Goal: Information Seeking & Learning: Learn about a topic

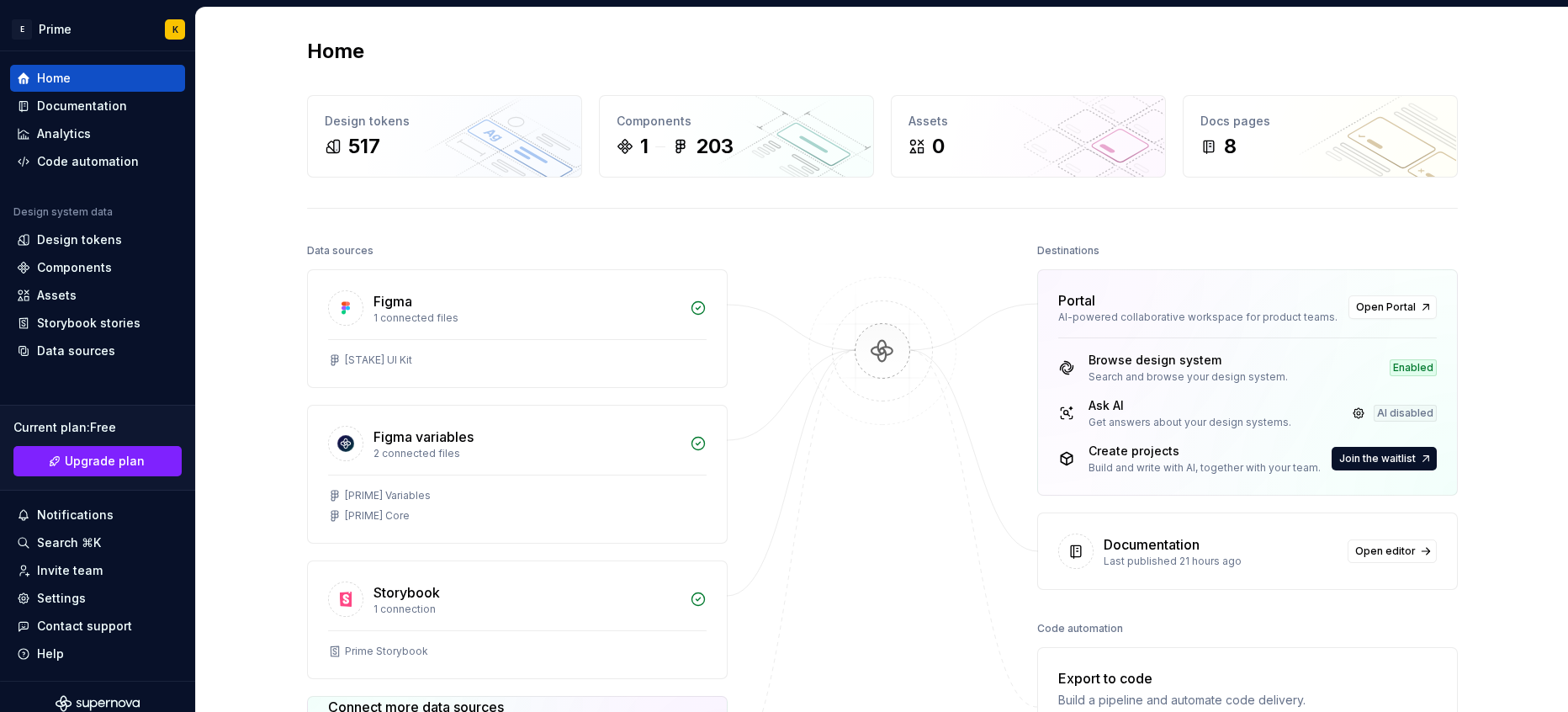
click at [792, 249] on div "Data sources Figma 1 connected files [STAKE] UI Kit Figma variables 2 connected…" at bounding box center [882, 582] width 1151 height 688
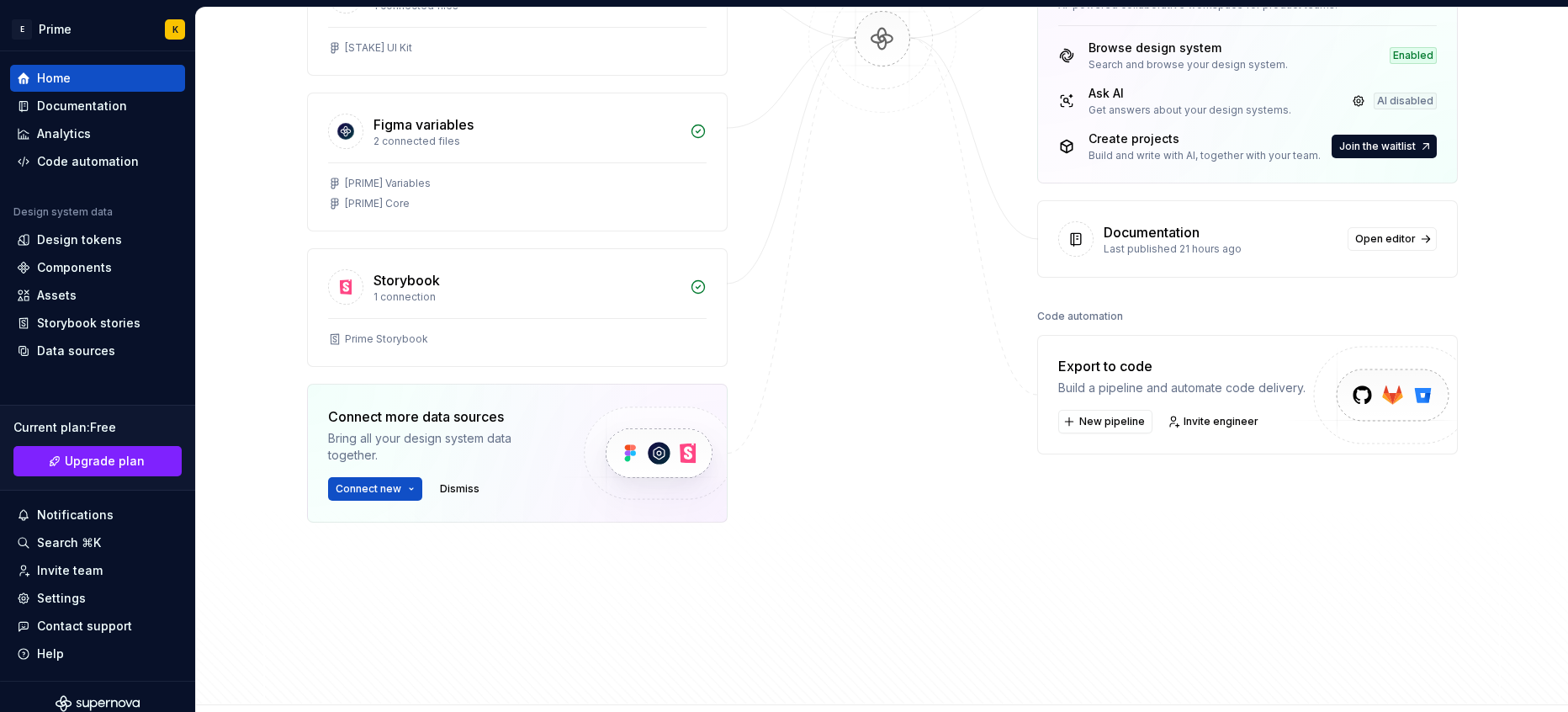
scroll to position [449, 0]
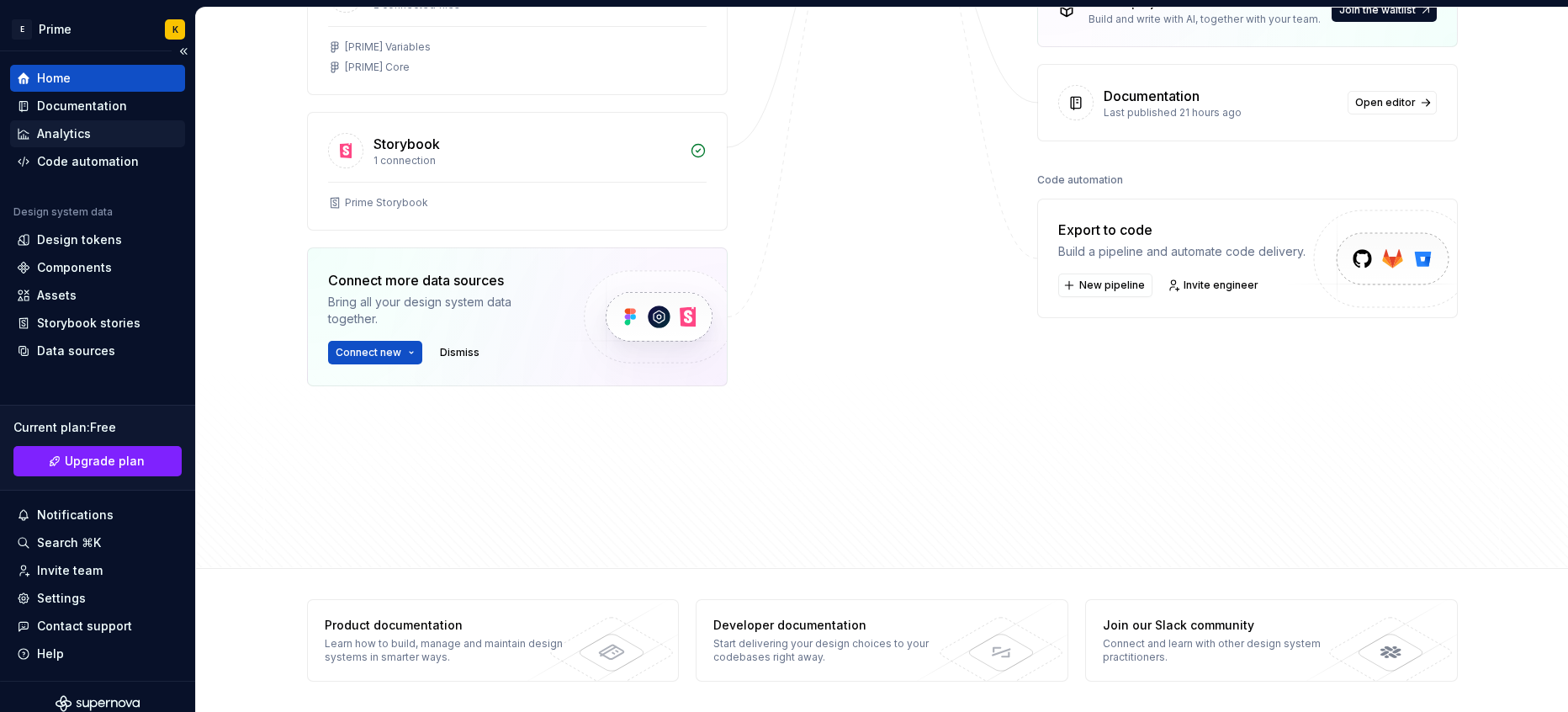
click at [69, 133] on div "Analytics" at bounding box center [64, 133] width 54 height 17
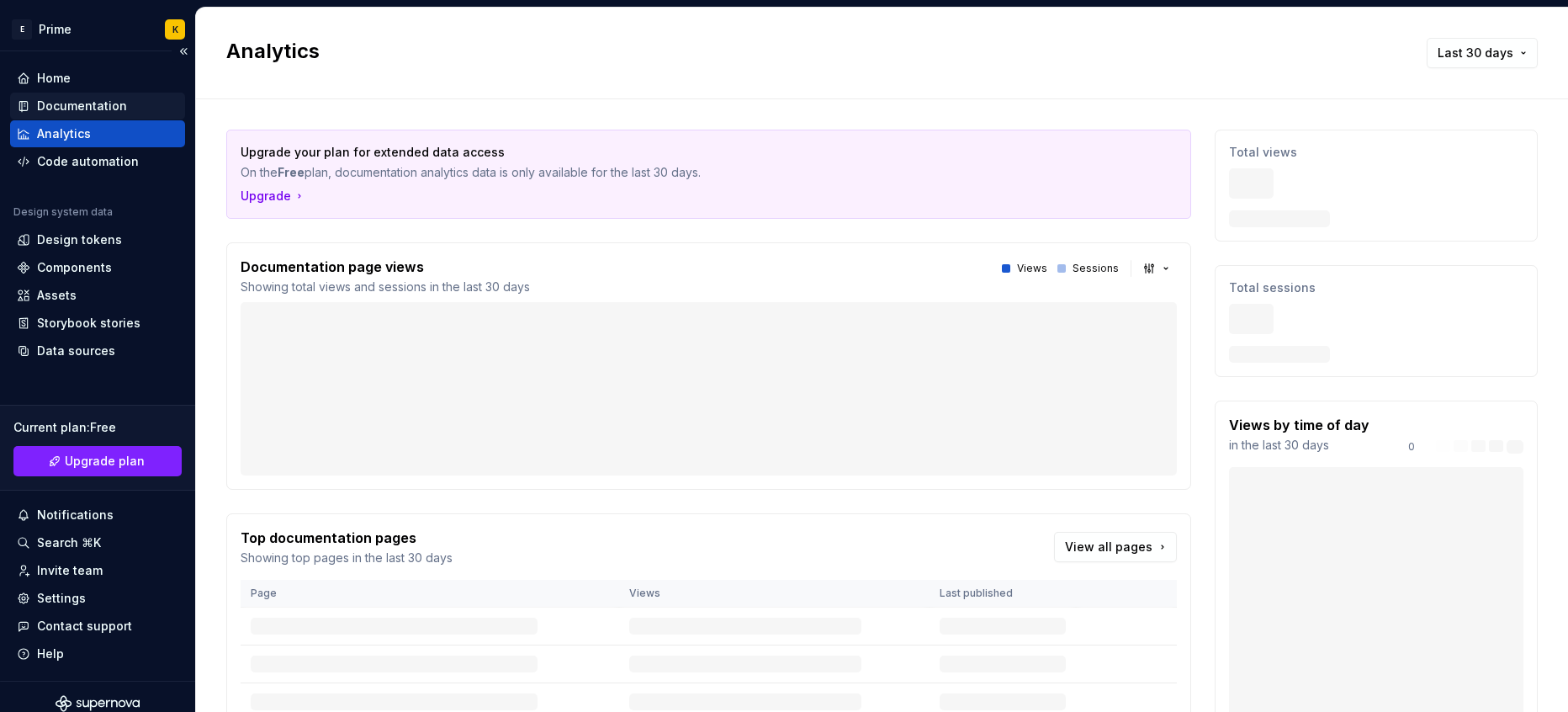
click at [68, 113] on div "Documentation" at bounding box center [82, 105] width 90 height 17
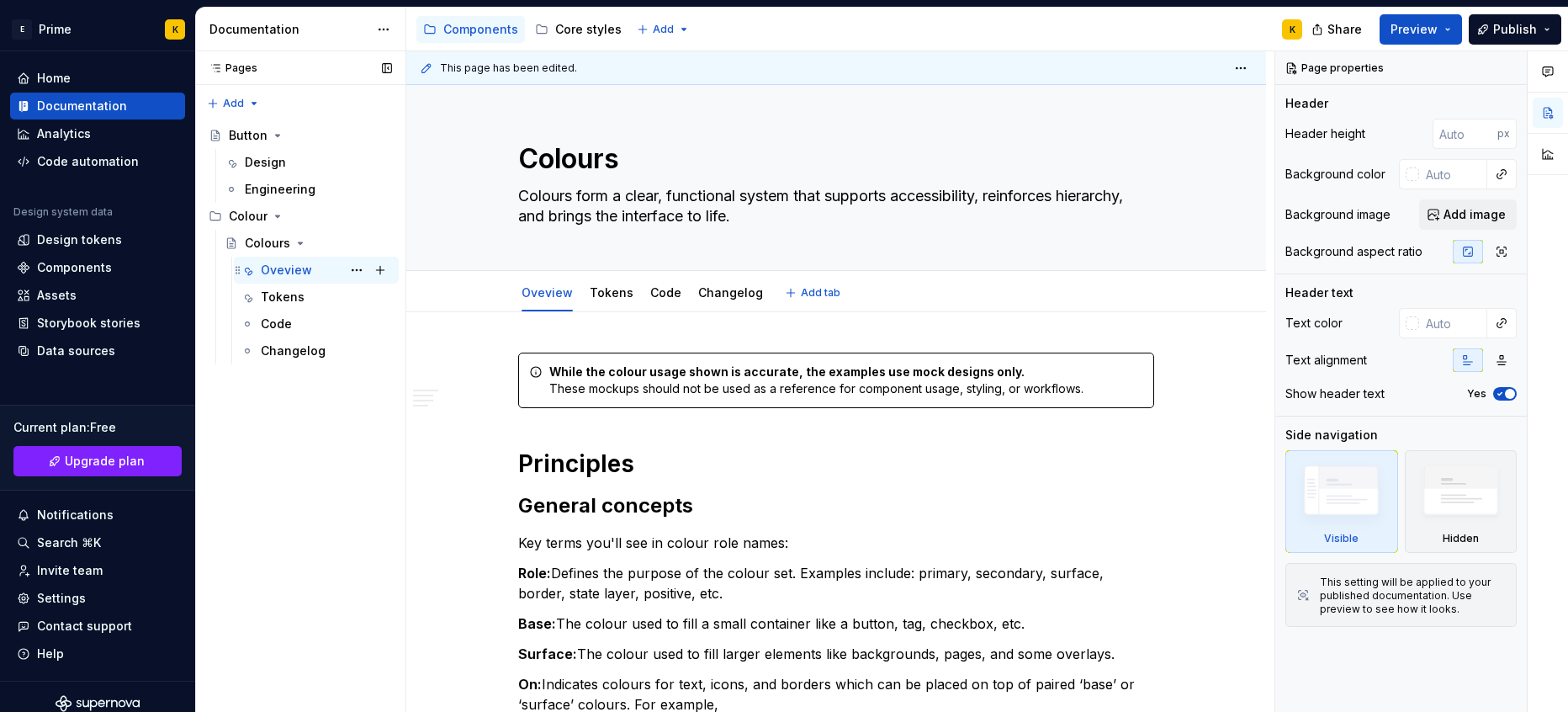
type textarea "*"
click at [73, 140] on div "Analytics" at bounding box center [64, 133] width 54 height 17
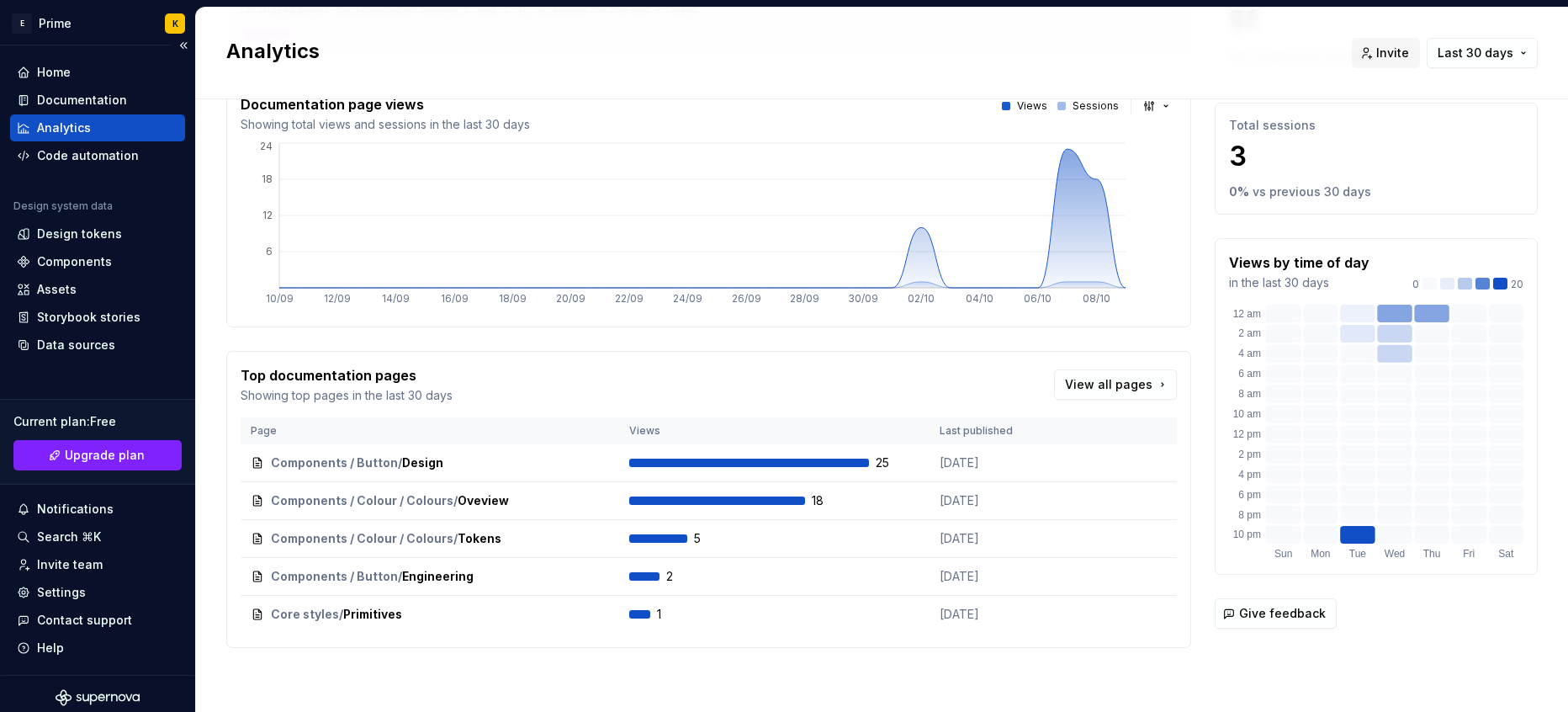
scroll to position [14, 0]
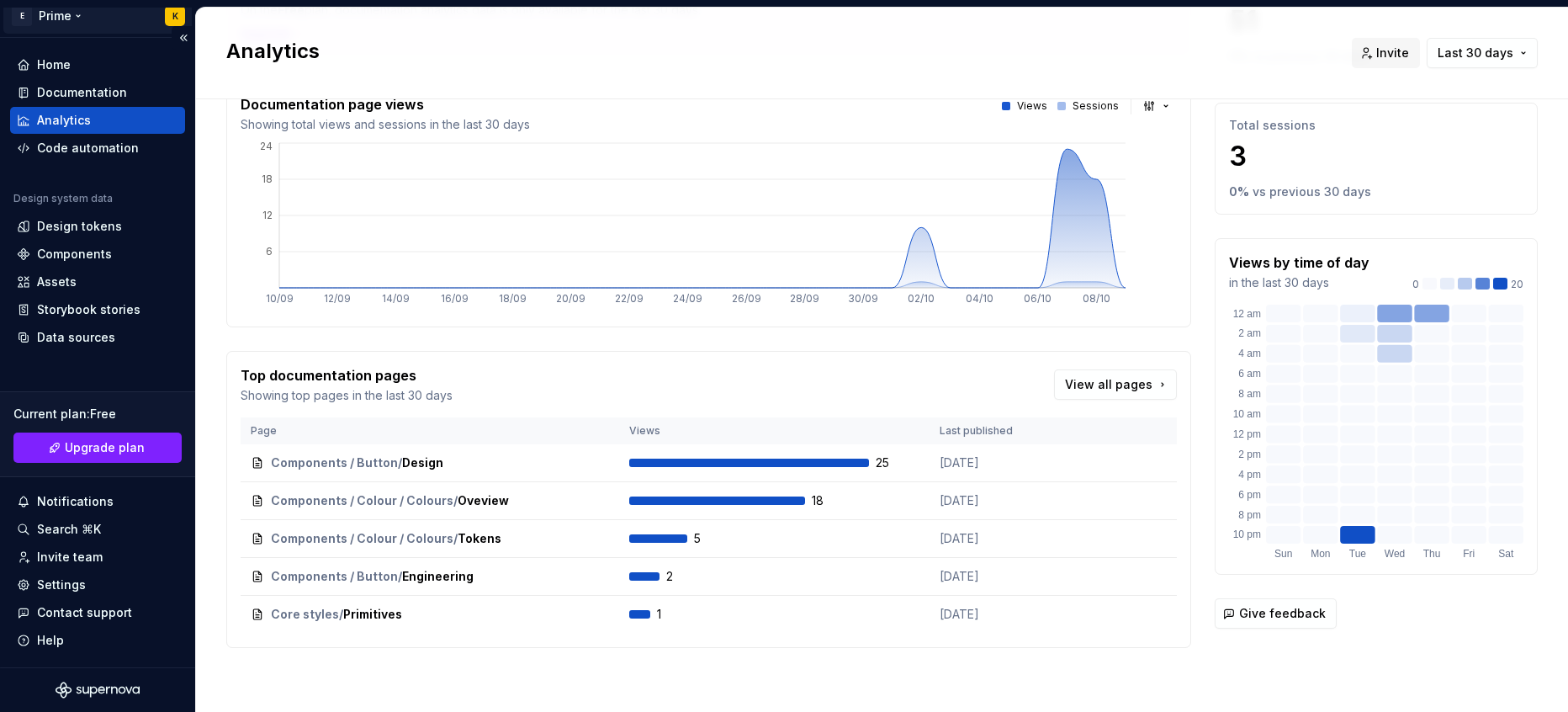
click at [22, 18] on html "E Prime K Home Documentation Analytics Code automation Design system data Desig…" at bounding box center [784, 356] width 1568 height 712
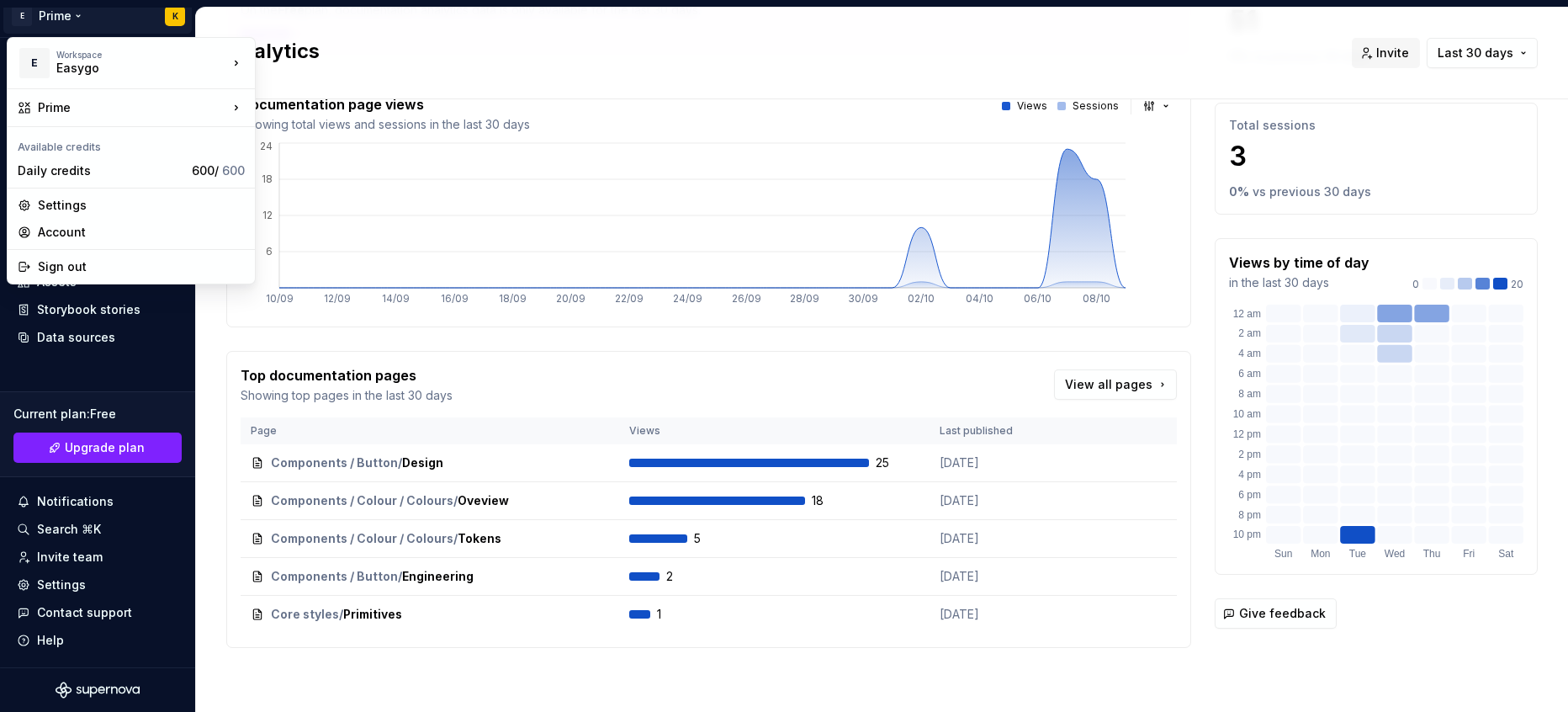
click at [571, 62] on html "E Prime K Home Documentation Analytics Code automation Design system data Desig…" at bounding box center [784, 356] width 1568 height 712
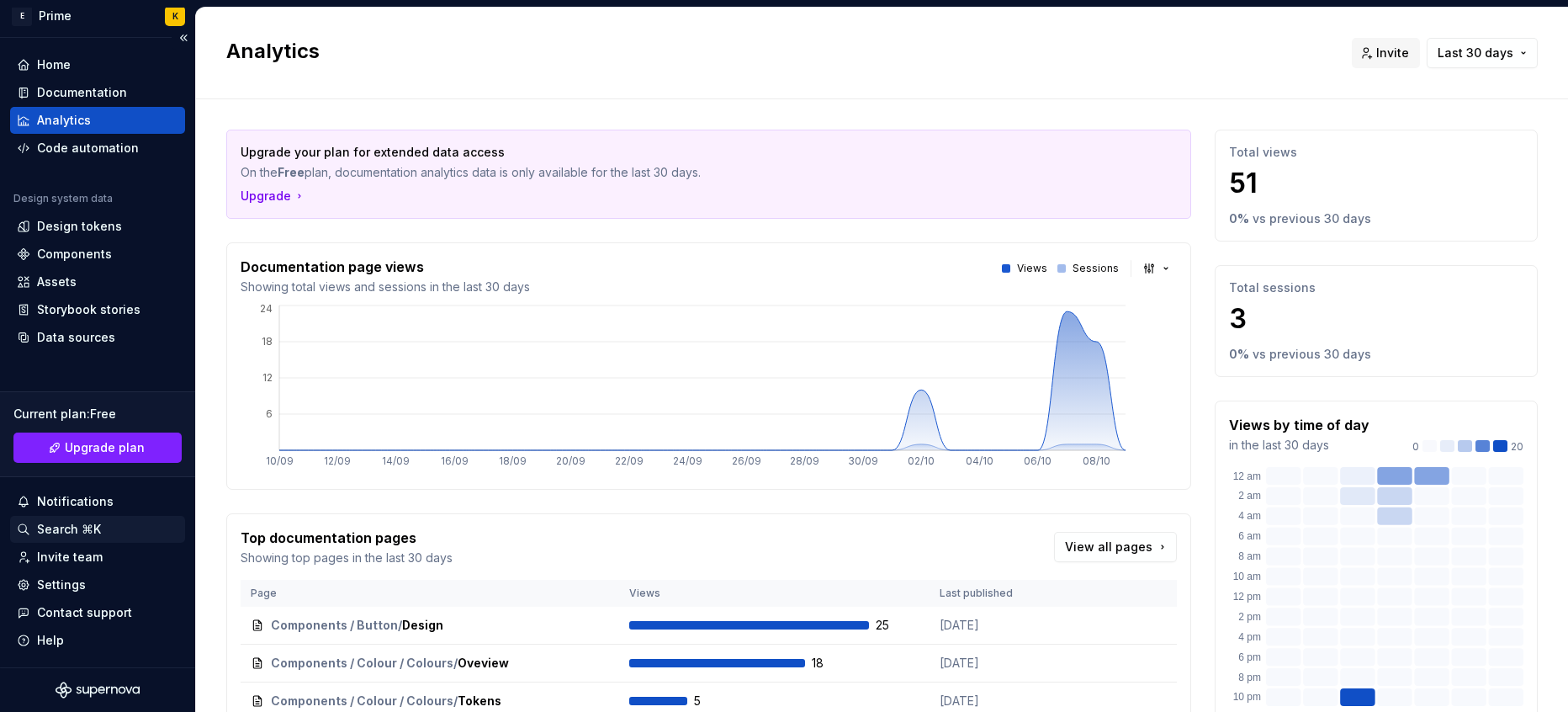
click at [47, 537] on div "Search ⌘K" at bounding box center [68, 529] width 64 height 17
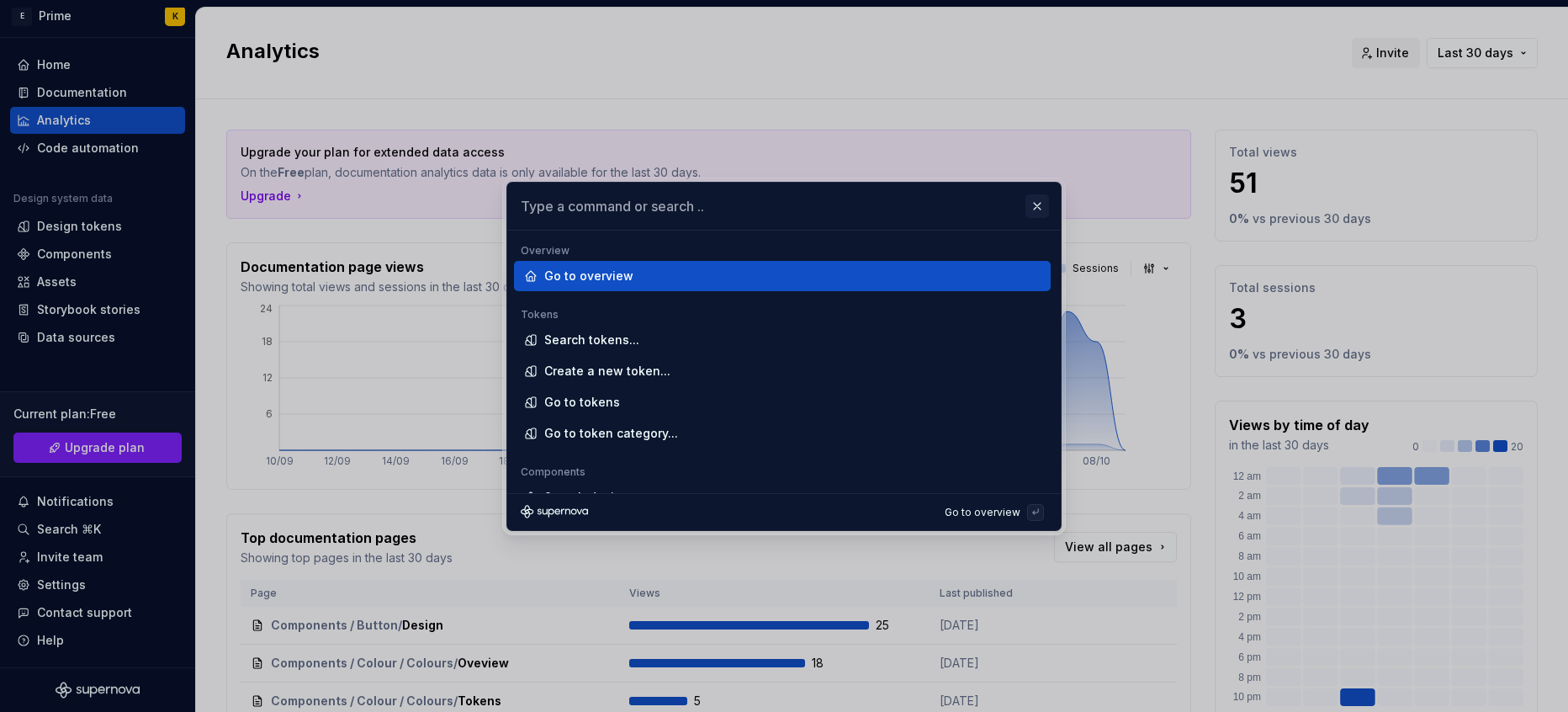
click at [1036, 209] on button "button" at bounding box center [1037, 206] width 23 height 23
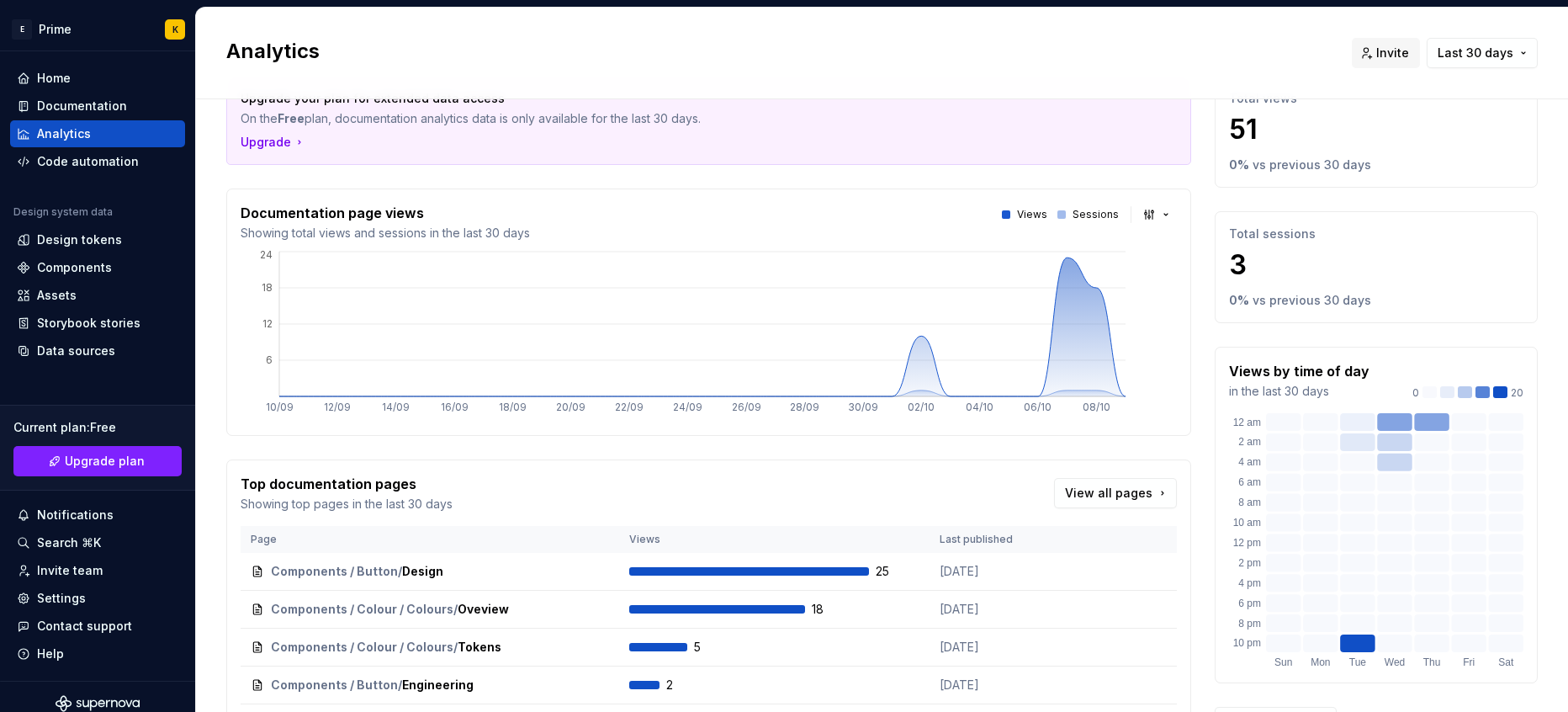
scroll to position [0, 0]
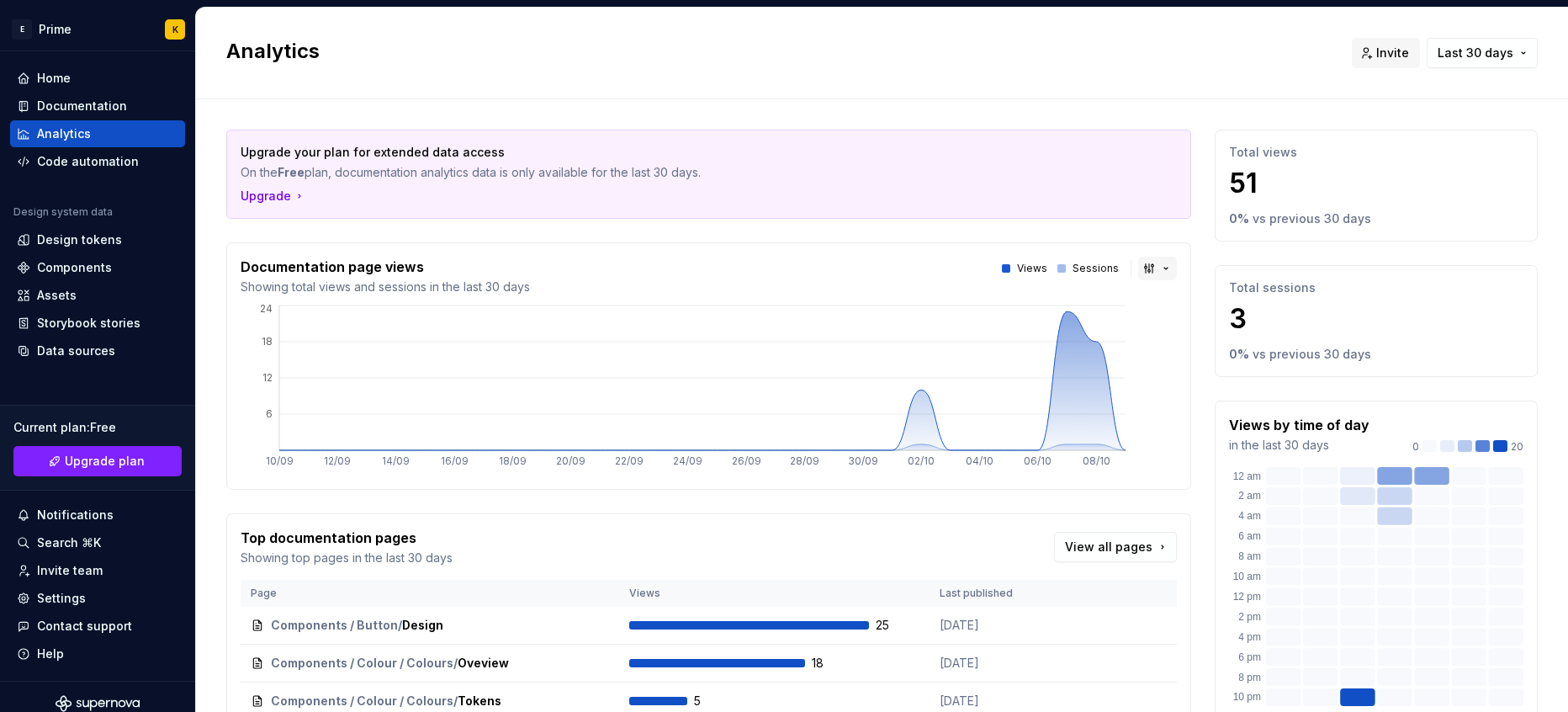
click at [1149, 276] on button "button" at bounding box center [1157, 269] width 39 height 23
click at [981, 71] on html "E Prime K Home Documentation Analytics Code automation Design system data Desig…" at bounding box center [784, 356] width 1568 height 712
